Goal: Task Accomplishment & Management: Complete application form

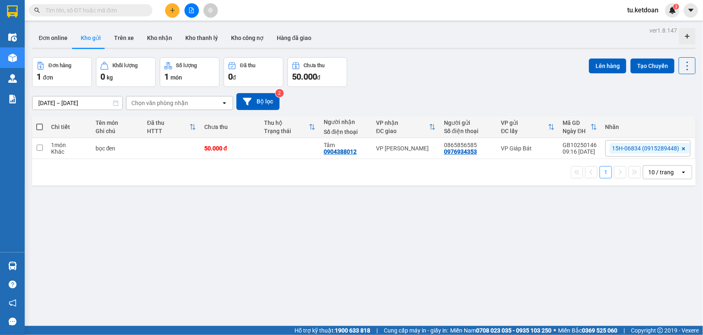
click at [681, 149] on icon at bounding box center [683, 148] width 5 height 5
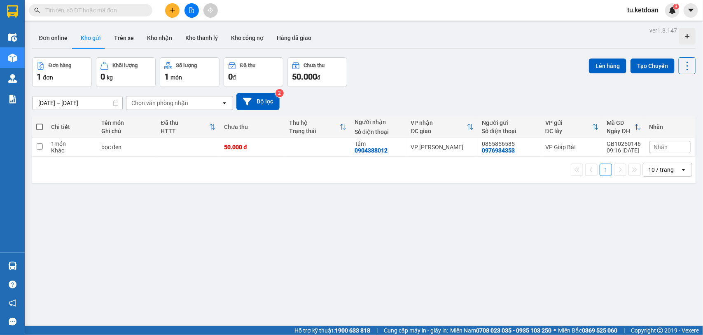
click at [658, 145] on span "Nhãn" at bounding box center [661, 147] width 14 height 7
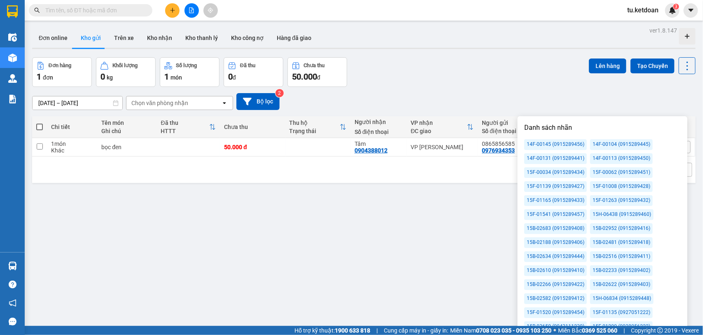
click at [625, 200] on div "15F-01263 (0915289432)" at bounding box center [621, 200] width 63 height 11
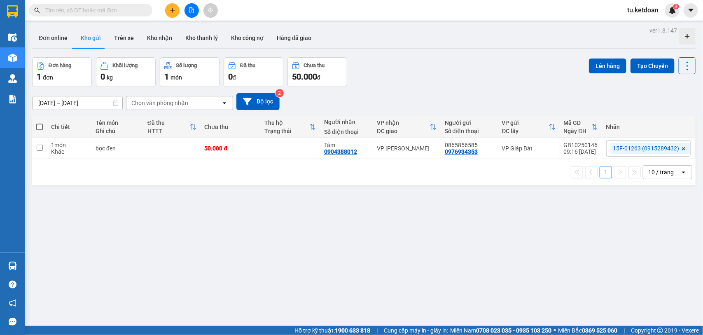
click at [433, 42] on div "Đơn online Kho gửi Trên xe Kho nhận Kho thanh lý Kho công nợ Hàng đã giao" at bounding box center [363, 39] width 663 height 22
click at [172, 7] on icon "plus" at bounding box center [173, 10] width 6 height 6
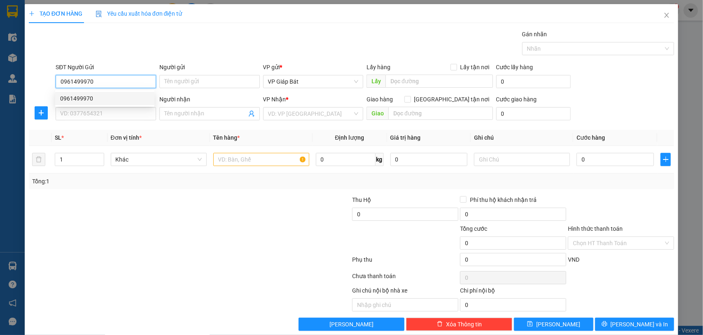
click at [101, 96] on div "0961499970" at bounding box center [104, 98] width 89 height 9
type input "0961499970"
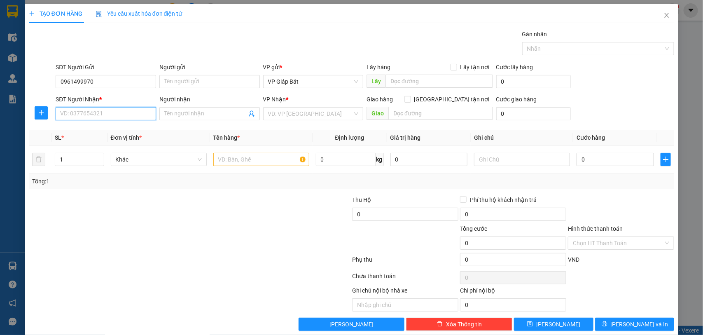
click at [99, 112] on input "SĐT Người Nhận *" at bounding box center [106, 113] width 100 height 13
type input "0833925645"
click at [99, 128] on div "0833925645 - Hữu" at bounding box center [104, 130] width 89 height 9
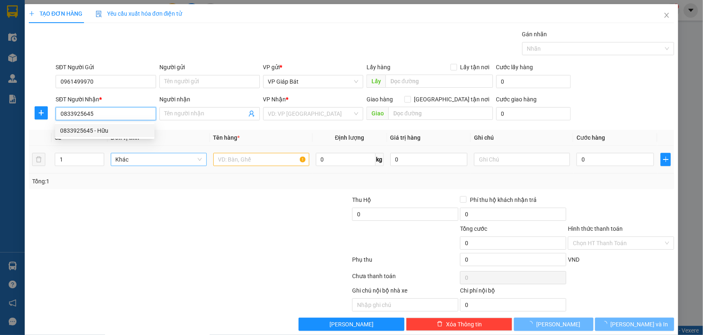
type input "Hữu"
type input "30B/416 Thiên Lôi"
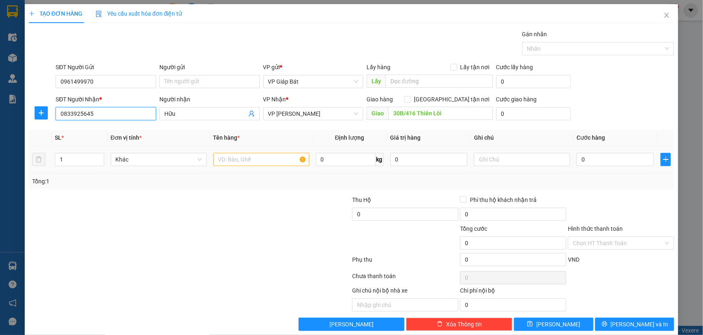
type input "0833925645"
click at [254, 161] on input "text" at bounding box center [261, 159] width 96 height 13
type input "hộp"
click at [595, 161] on input "0" at bounding box center [615, 159] width 77 height 13
type input "5"
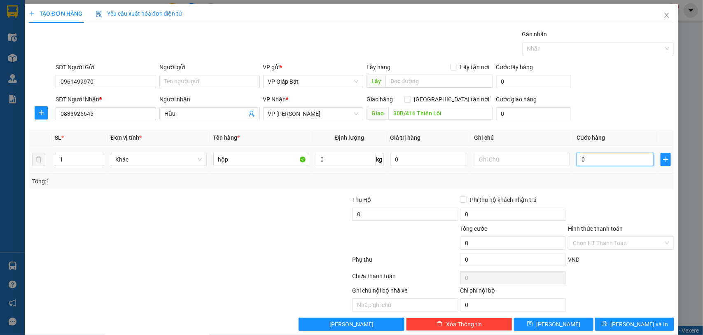
type input "5"
type input "50"
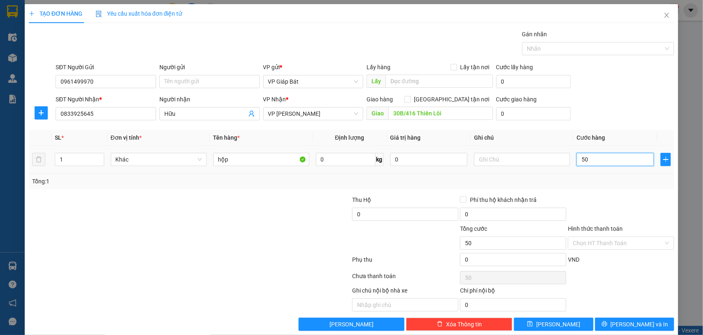
type input "500"
type input "5.000"
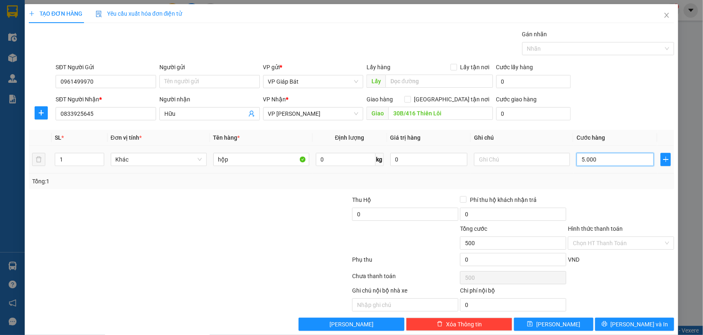
type input "5.000"
type input "50.000"
click at [559, 48] on div at bounding box center [594, 49] width 140 height 10
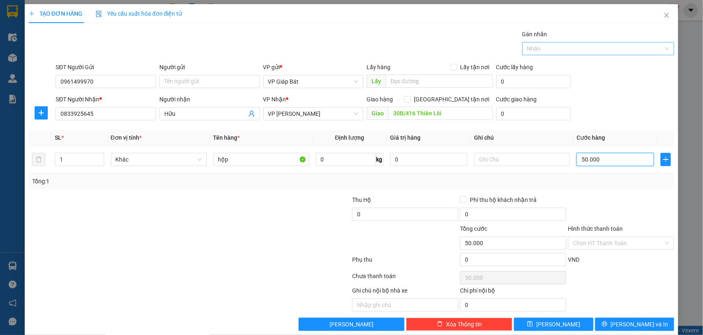
type input "50.000"
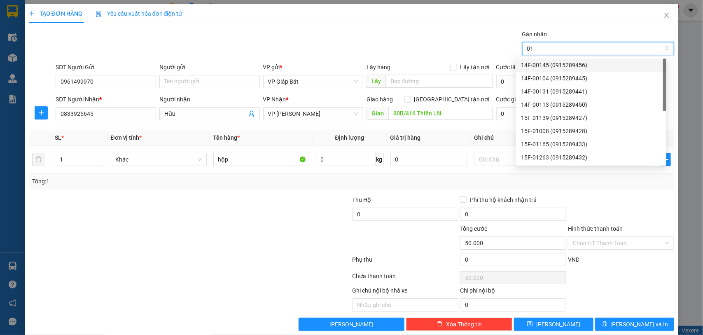
type input "012"
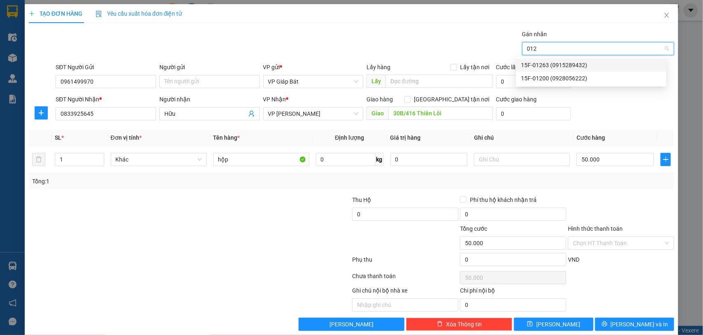
click at [554, 65] on div "15F-01263 (0915289432)" at bounding box center [591, 65] width 140 height 9
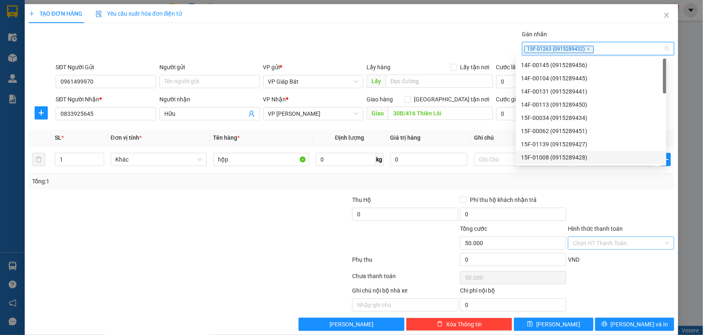
click at [598, 237] on div "Chọn HT Thanh Toán" at bounding box center [621, 242] width 106 height 13
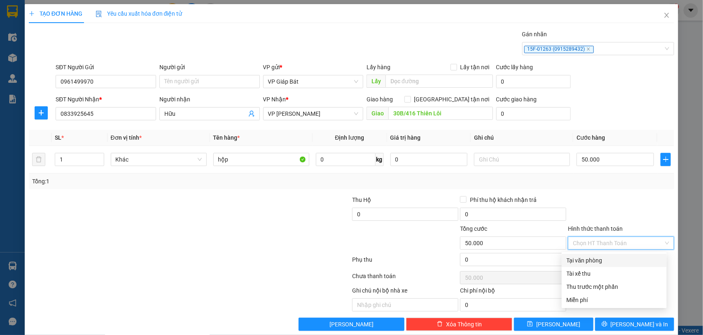
click at [598, 258] on div "Tại văn phòng" at bounding box center [614, 260] width 95 height 9
type input "0"
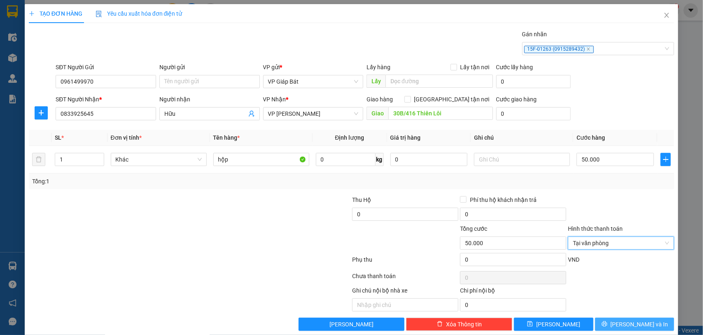
click at [622, 322] on span "[PERSON_NAME] và In" at bounding box center [640, 324] width 58 height 9
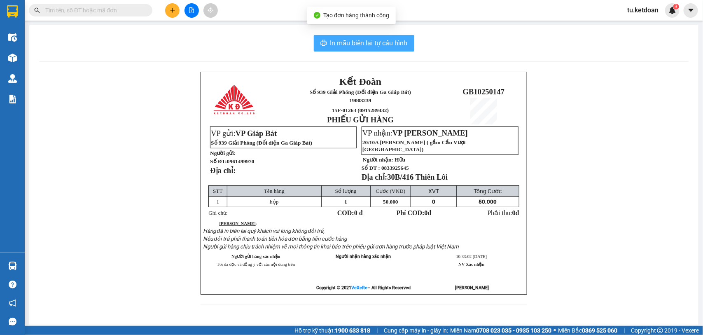
click at [356, 40] on span "In mẫu biên lai tự cấu hình" at bounding box center [368, 43] width 77 height 10
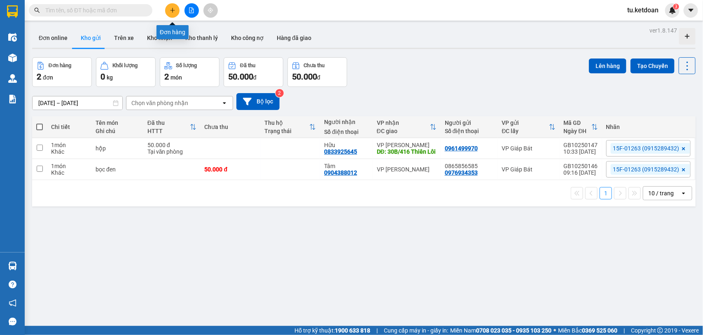
click at [172, 7] on button at bounding box center [172, 10] width 14 height 14
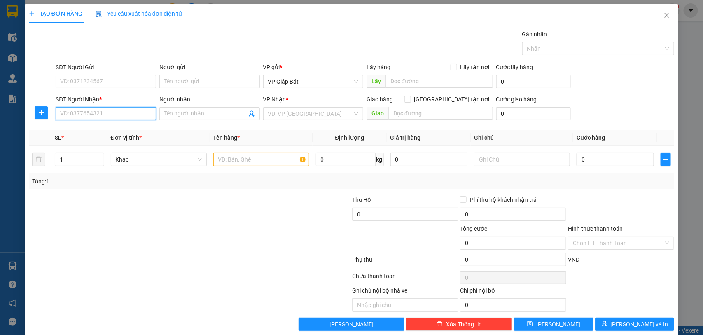
click at [100, 115] on input "SĐT Người Nhận *" at bounding box center [106, 113] width 100 height 13
drag, startPoint x: 102, startPoint y: 126, endPoint x: 99, endPoint y: 118, distance: 9.1
click at [101, 127] on div "0789252982 - [PERSON_NAME]" at bounding box center [104, 130] width 89 height 9
type input "0789252982"
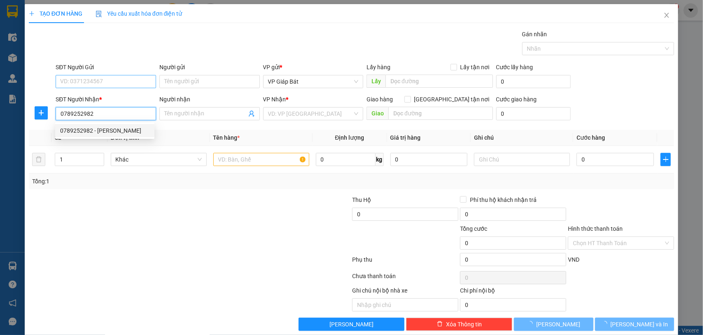
type input "[PERSON_NAME]"
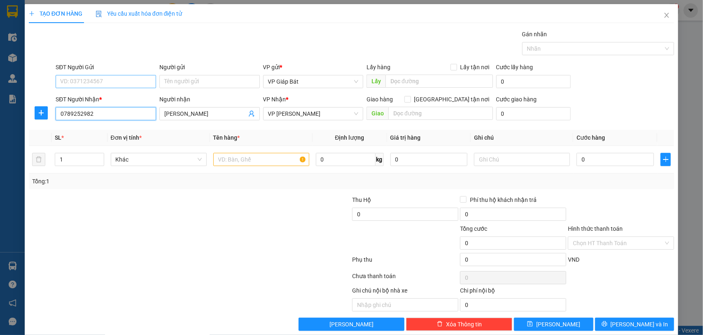
type input "0789252982"
click at [108, 76] on input "SĐT Người Gửi" at bounding box center [106, 81] width 100 height 13
click at [109, 97] on div "0983410370 - Chị Thơ" at bounding box center [104, 98] width 89 height 9
type input "0983410370"
type input "Chị Thơ"
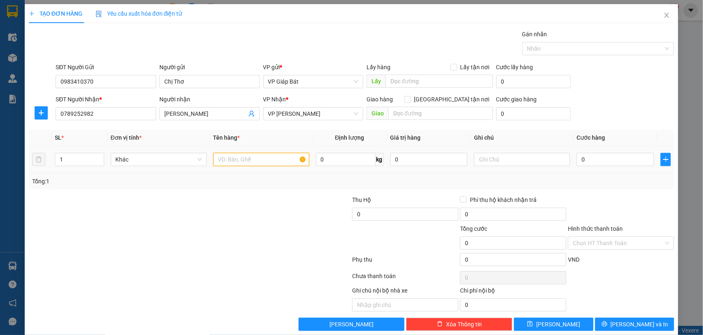
click at [245, 161] on input "text" at bounding box center [261, 159] width 96 height 13
type input "xốp"
click at [604, 159] on input "0" at bounding box center [615, 159] width 77 height 13
type input "7"
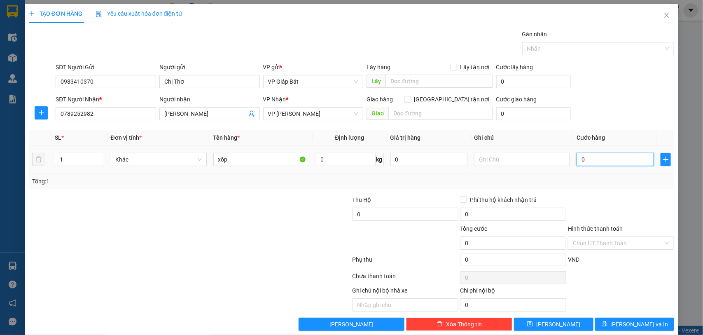
type input "7"
type input "70"
type input "700"
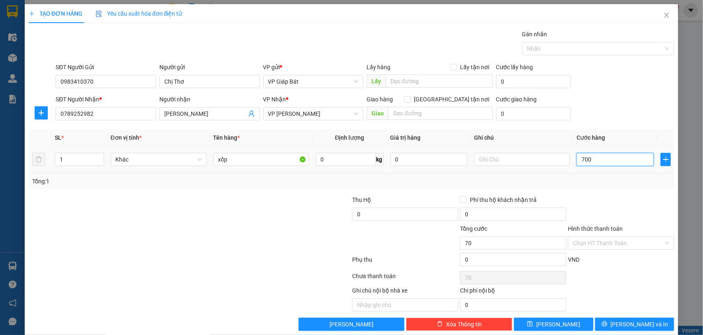
type input "700"
type input "7.000"
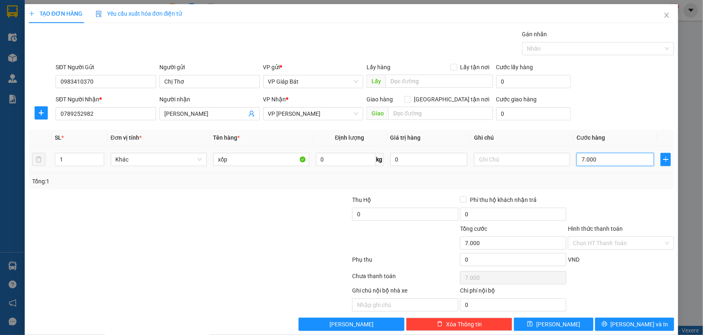
type input "70.000"
drag, startPoint x: 573, startPoint y: 57, endPoint x: 569, endPoint y: 54, distance: 4.5
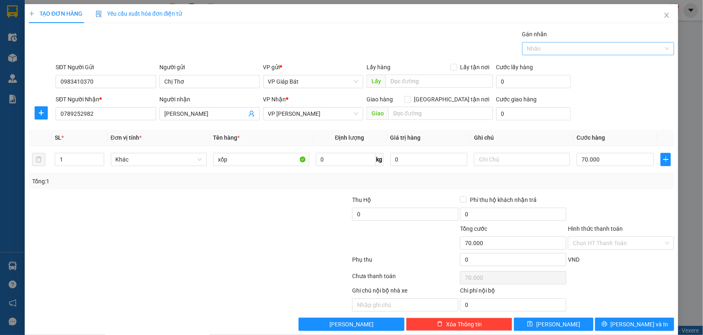
click at [572, 56] on div "Gán nhãn Nhãn" at bounding box center [598, 44] width 152 height 29
click at [569, 54] on div "Nhãn" at bounding box center [598, 48] width 152 height 13
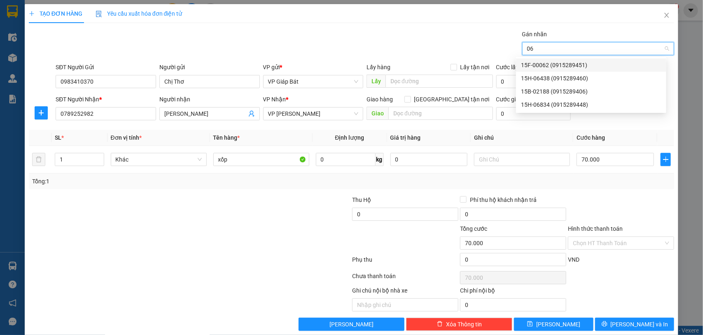
type input "068"
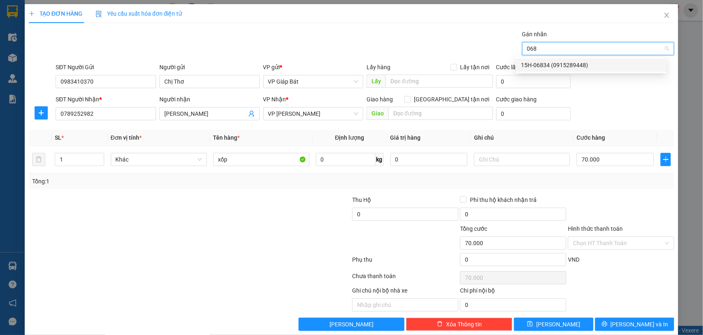
click at [567, 63] on div "15H-06834 (0915289448)" at bounding box center [591, 65] width 140 height 9
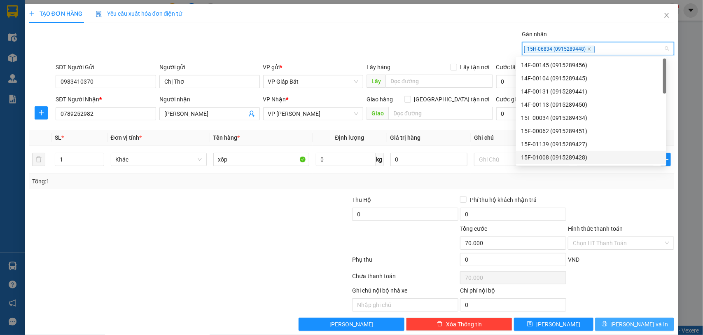
click at [621, 323] on span "[PERSON_NAME] và In" at bounding box center [640, 324] width 58 height 9
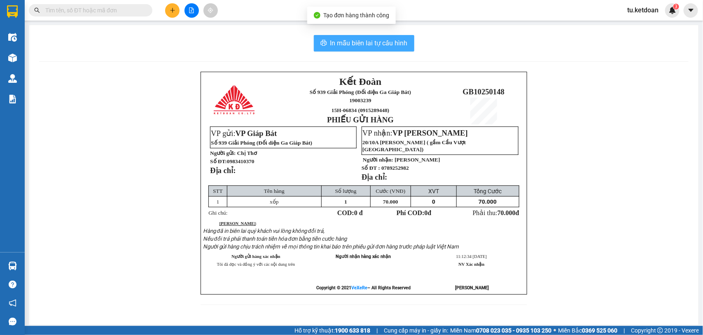
click at [376, 41] on span "In mẫu biên lai tự cấu hình" at bounding box center [368, 43] width 77 height 10
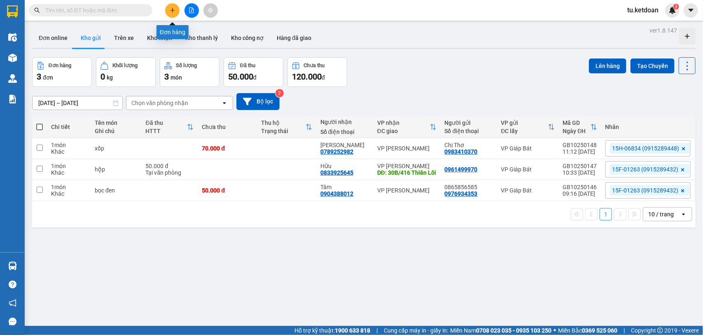
click at [172, 8] on icon "plus" at bounding box center [173, 10] width 6 height 6
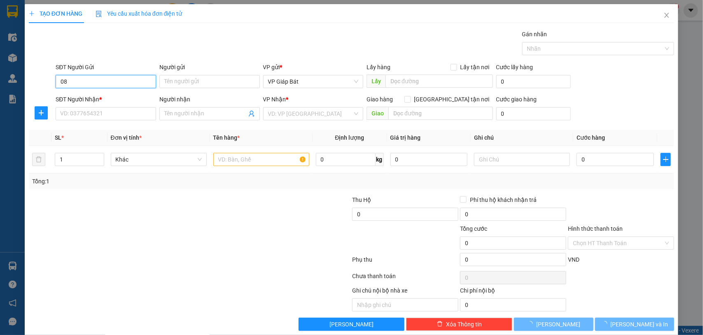
type input "0"
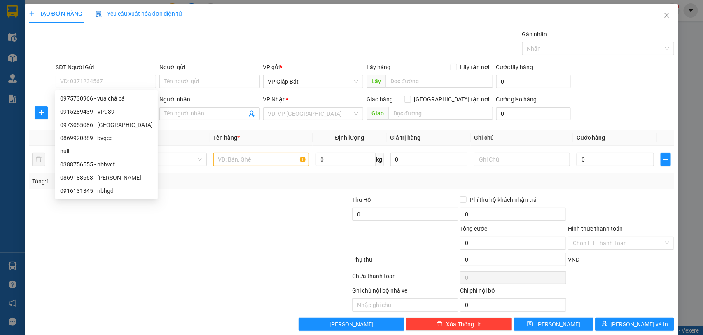
click at [196, 41] on div "Gán nhãn Nhãn" at bounding box center [365, 44] width 622 height 29
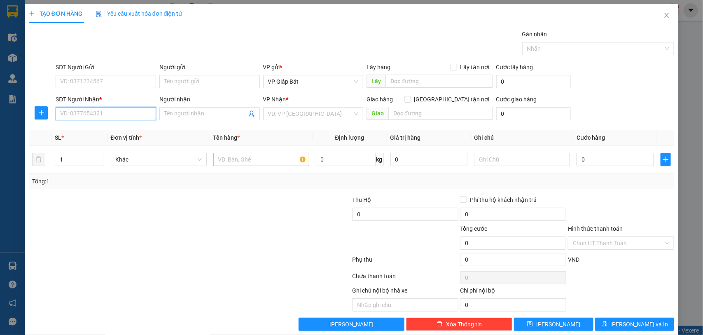
click at [124, 118] on input "SĐT Người Nhận *" at bounding box center [106, 113] width 100 height 13
click at [103, 131] on div "0867908550 - khách" at bounding box center [104, 130] width 89 height 9
type input "0867908550"
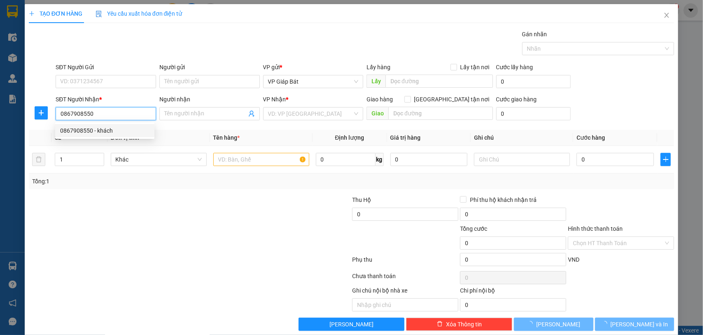
type input "khách"
type input "aeon"
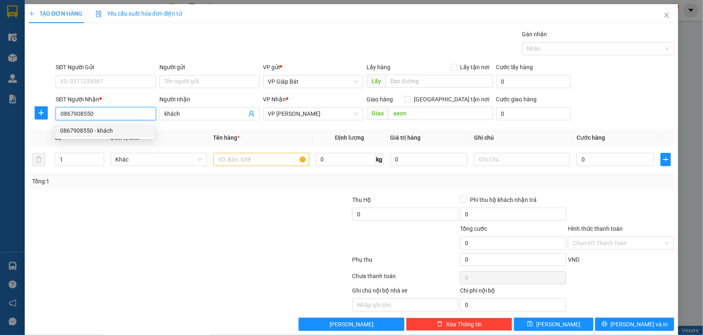
type input "0867908550"
click at [97, 70] on div "SĐT Người Gửi" at bounding box center [106, 67] width 100 height 9
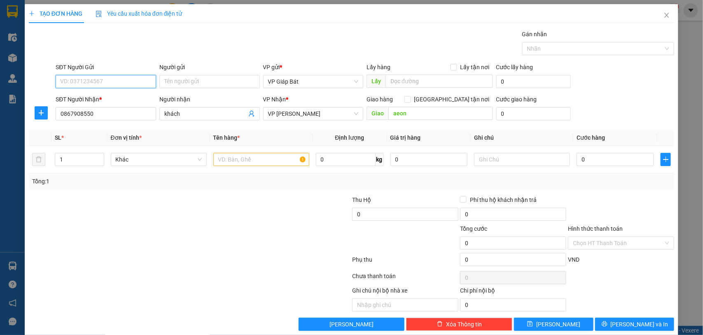
click at [97, 75] on input "SĐT Người Gửi" at bounding box center [106, 81] width 100 height 13
click at [96, 79] on input "SĐT Người Gửi" at bounding box center [106, 81] width 100 height 13
click at [103, 100] on div "0986266804 - khách" at bounding box center [104, 98] width 89 height 9
type input "0986266804"
type input "khách"
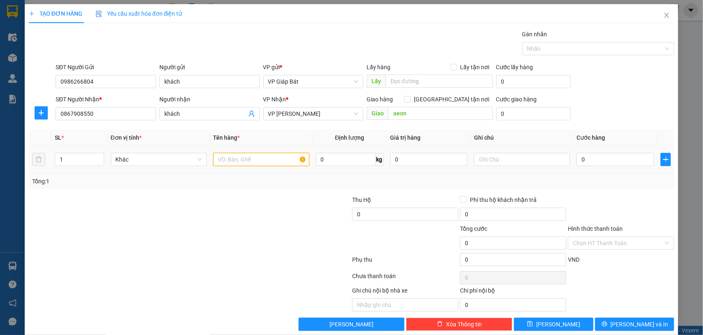
click at [243, 162] on input "text" at bounding box center [261, 159] width 96 height 13
type input "bọc biển"
click at [584, 165] on input "0" at bounding box center [615, 159] width 77 height 13
type input "5"
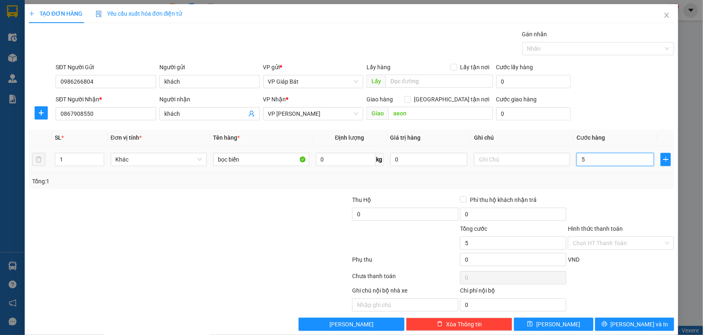
type input "5"
type input "50"
type input "500"
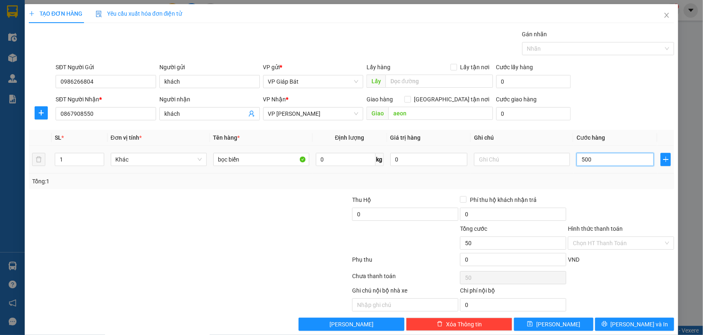
type input "500"
type input "5.000"
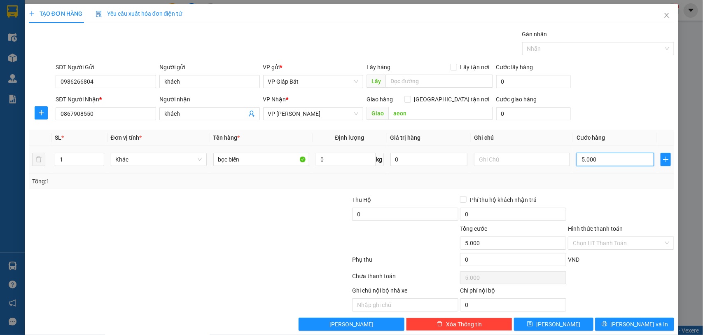
type input "50.000"
click at [569, 48] on div at bounding box center [594, 49] width 140 height 10
type input "50.000"
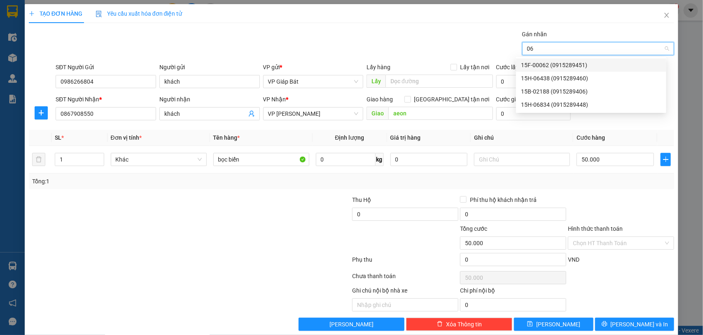
type input "068"
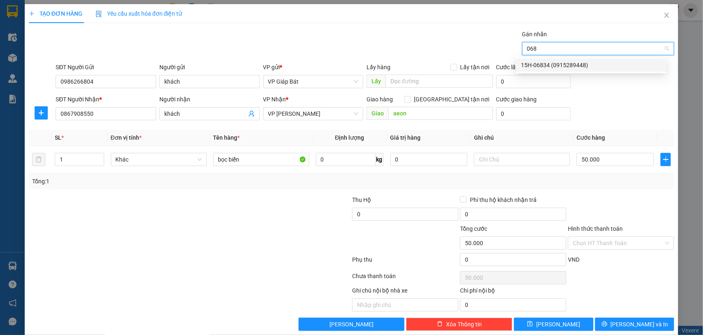
click at [565, 64] on div "15H-06834 (0915289448)" at bounding box center [591, 65] width 140 height 9
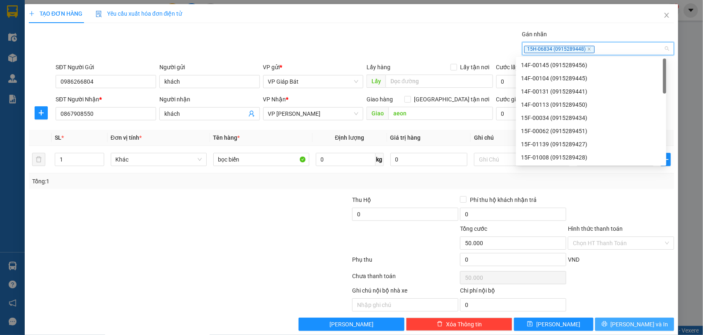
click at [624, 328] on span "[PERSON_NAME] và In" at bounding box center [640, 324] width 58 height 9
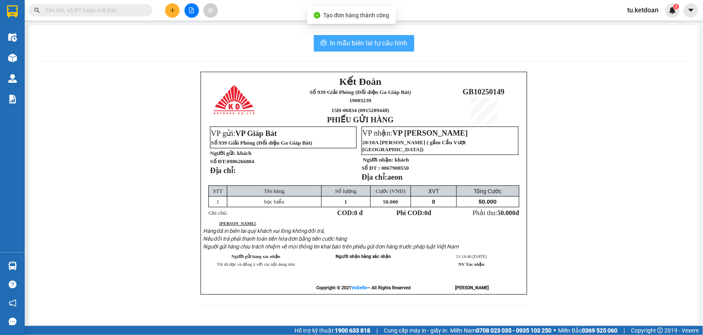
click at [359, 50] on button "In mẫu biên lai tự cấu hình" at bounding box center [364, 43] width 100 height 16
